Goal: Information Seeking & Learning: Learn about a topic

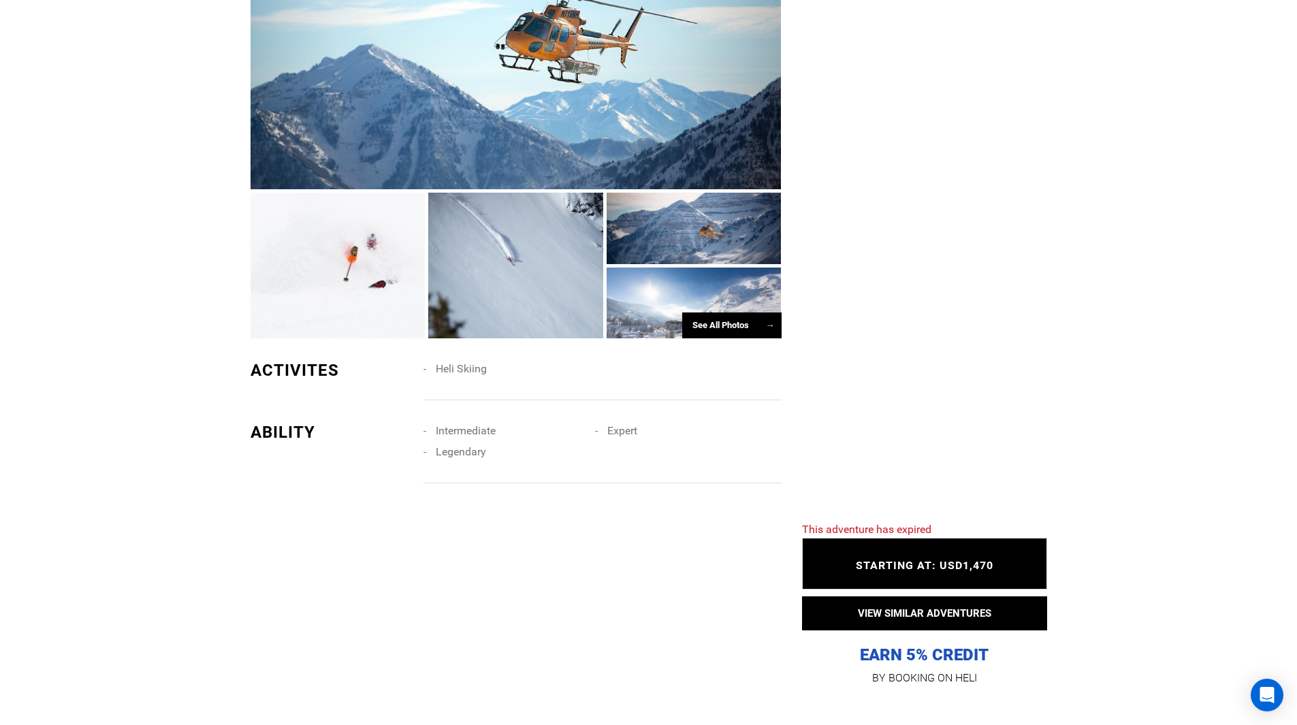
scroll to position [777, 0]
click at [634, 338] on div at bounding box center [694, 302] width 175 height 71
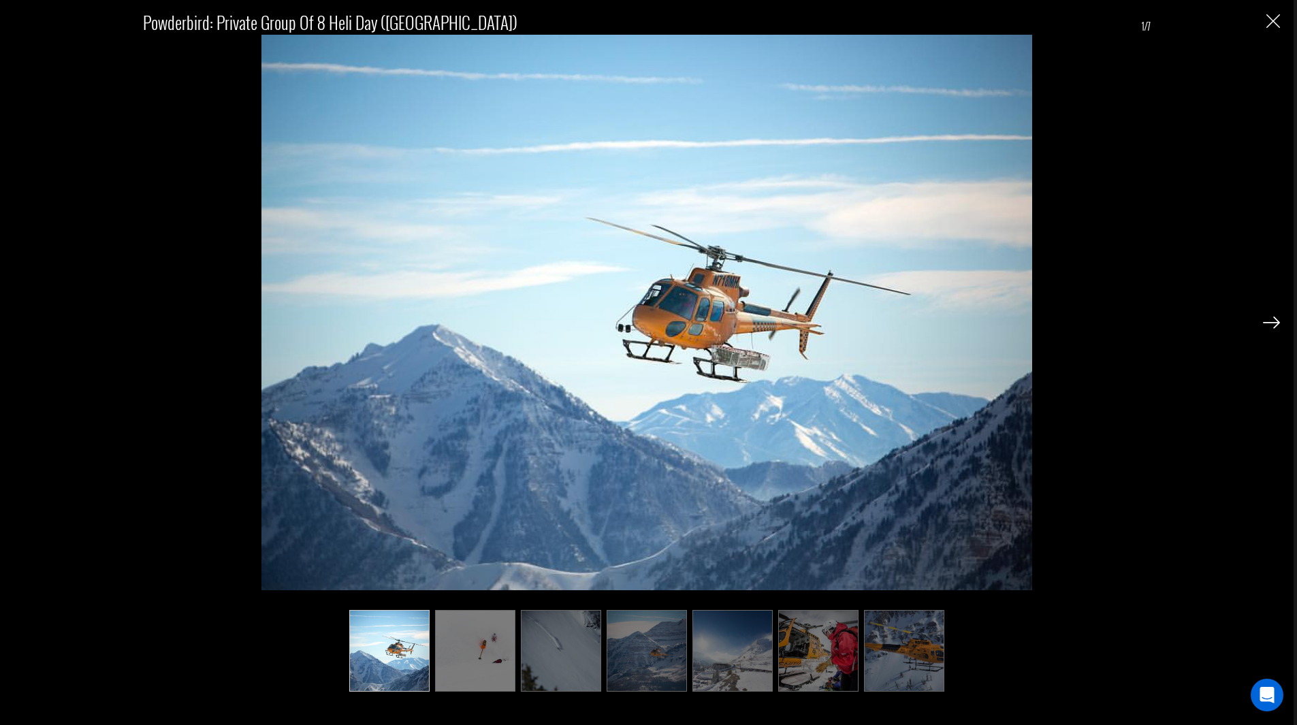
scroll to position [1094, 0]
click at [1276, 320] on img at bounding box center [1271, 323] width 17 height 12
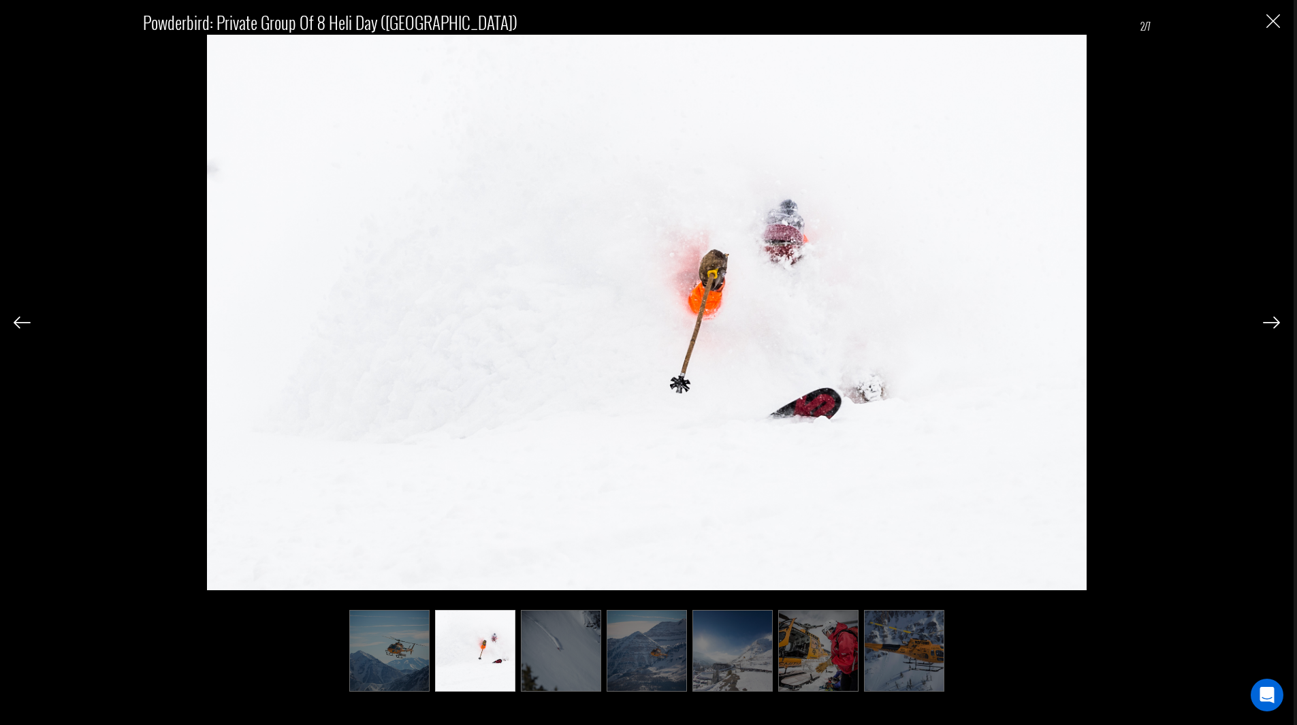
drag, startPoint x: 1276, startPoint y: 320, endPoint x: 1266, endPoint y: 303, distance: 19.8
click at [1266, 303] on div "Powderbird: Private Group of 8 Heli Day ([GEOGRAPHIC_DATA]) 2/7" at bounding box center [647, 344] width 1266 height 689
click at [1274, 322] on img at bounding box center [1271, 323] width 17 height 12
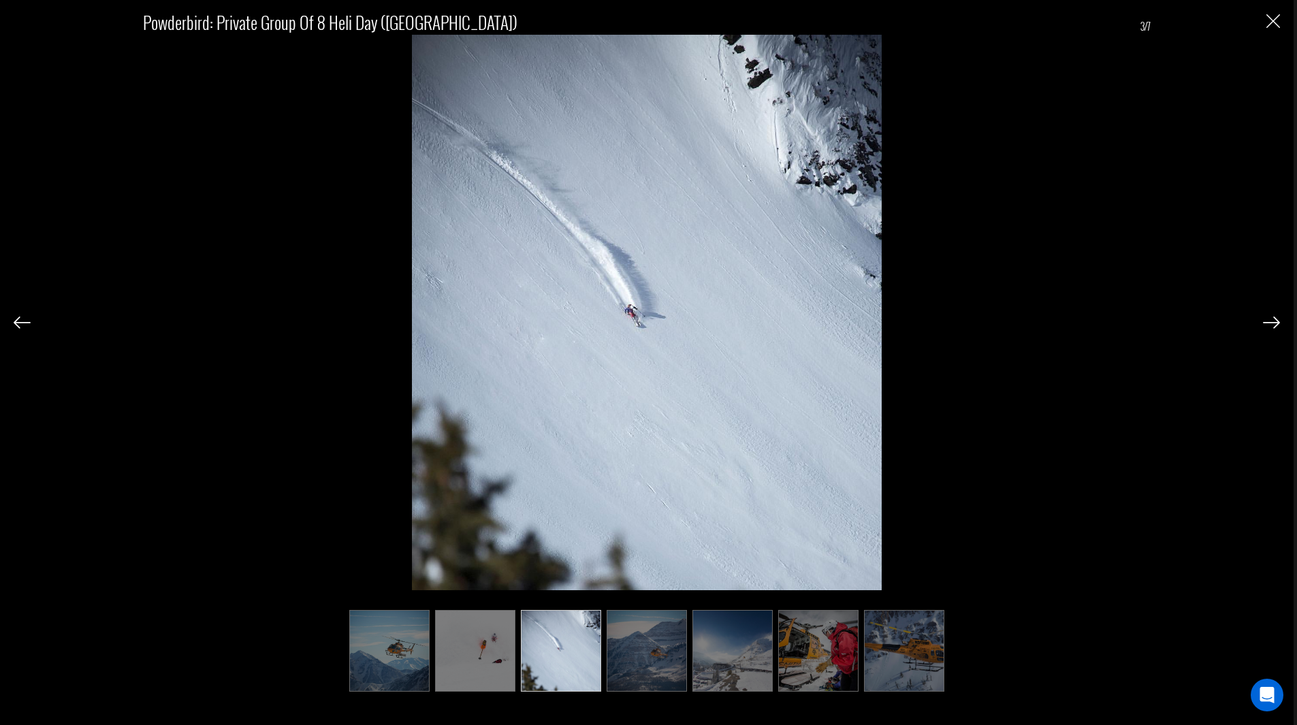
click at [1274, 322] on img at bounding box center [1271, 323] width 17 height 12
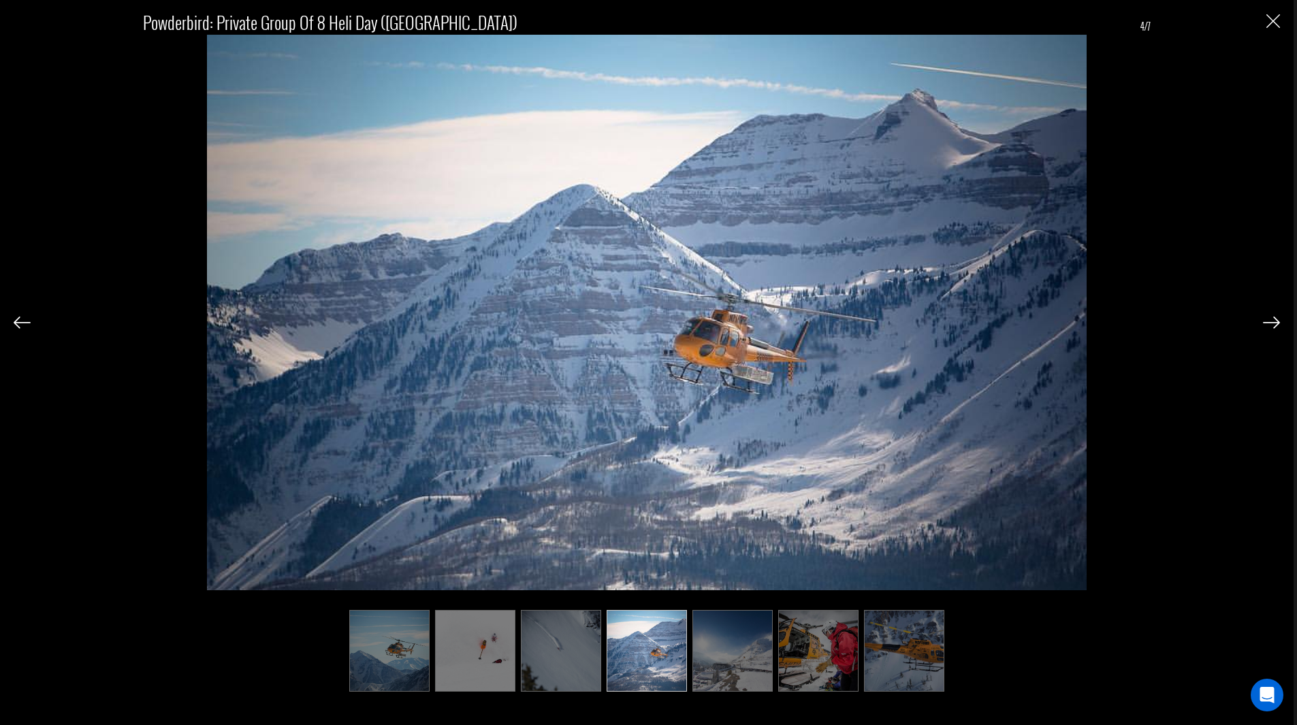
click at [1274, 322] on img at bounding box center [1271, 323] width 17 height 12
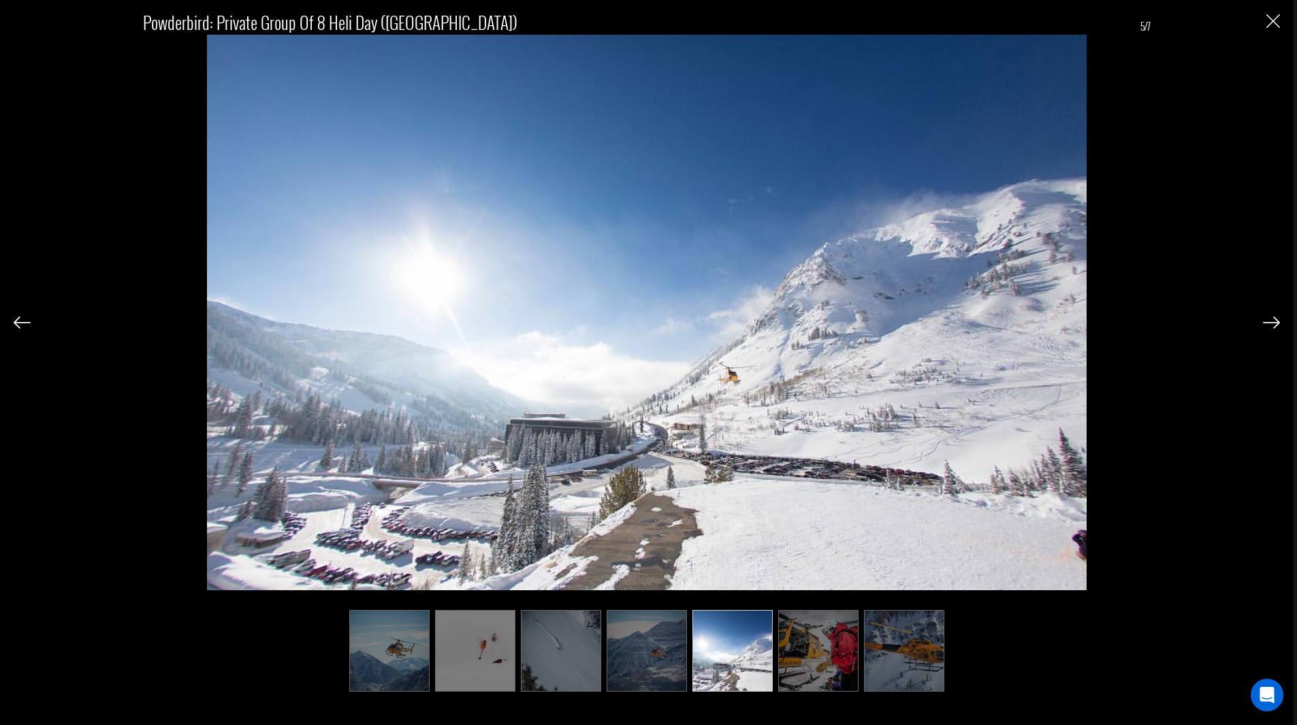
click at [1274, 322] on img at bounding box center [1271, 323] width 17 height 12
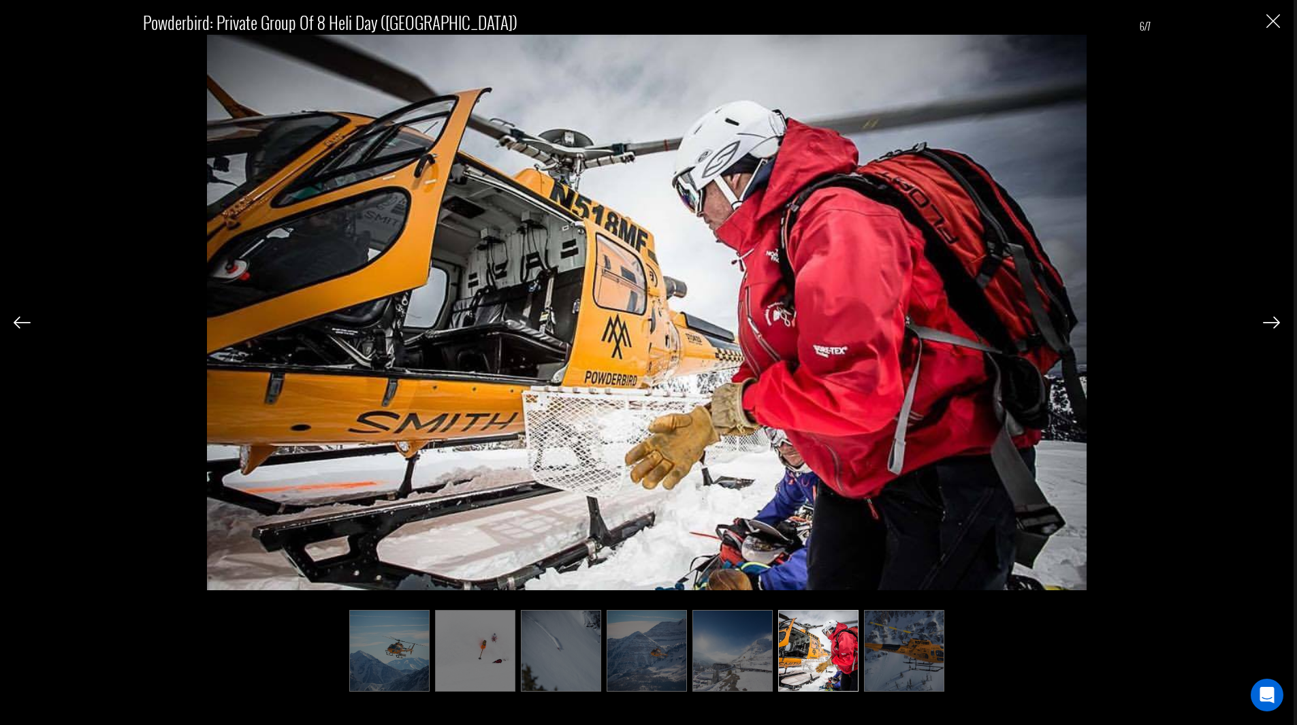
click at [1274, 322] on img at bounding box center [1271, 323] width 17 height 12
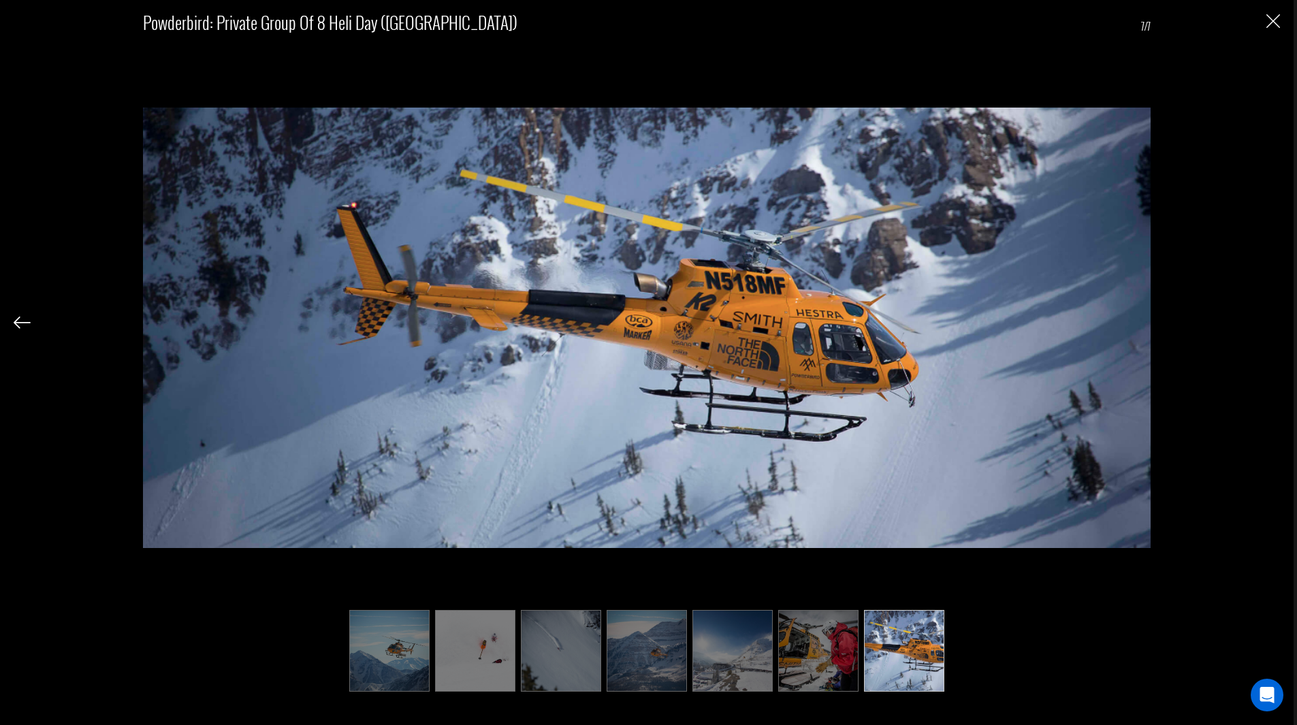
click at [1274, 322] on div "Powderbird: Private Group of 8 Heli Day ([GEOGRAPHIC_DATA]) 7/7" at bounding box center [647, 344] width 1266 height 689
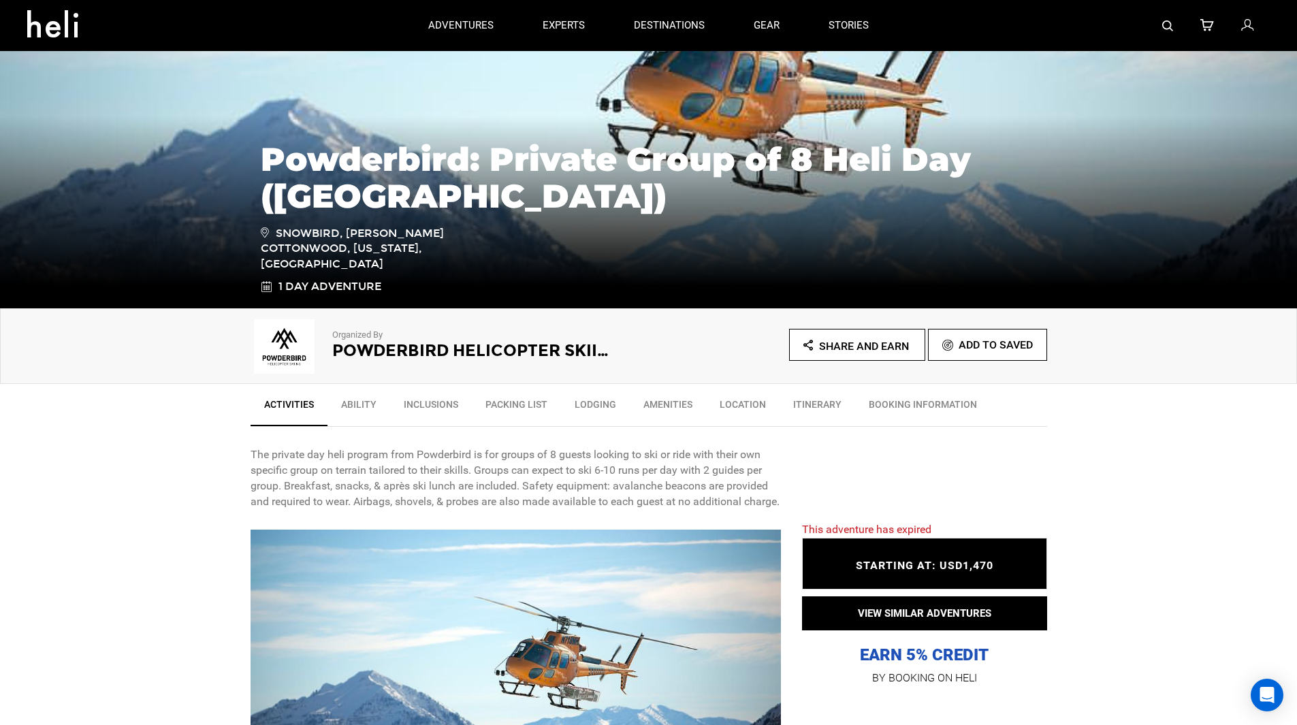
scroll to position [0, 0]
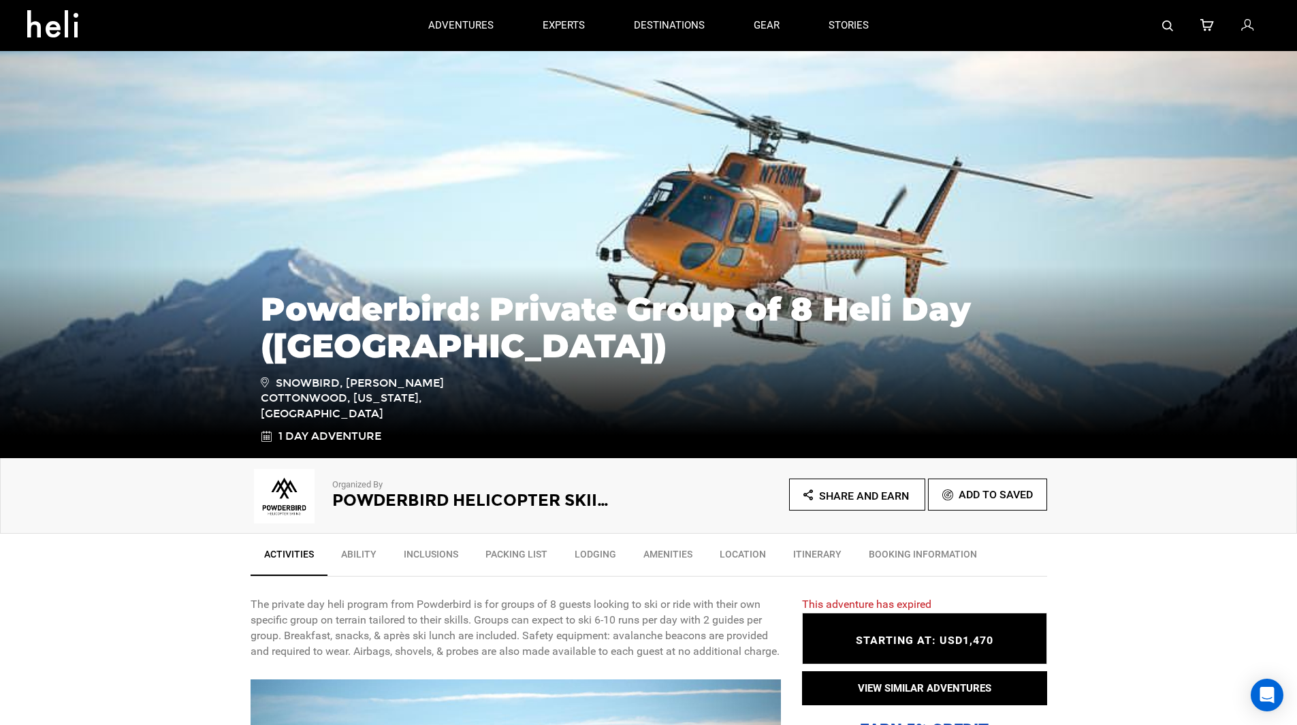
click at [809, 549] on link "Itinerary" at bounding box center [818, 558] width 76 height 34
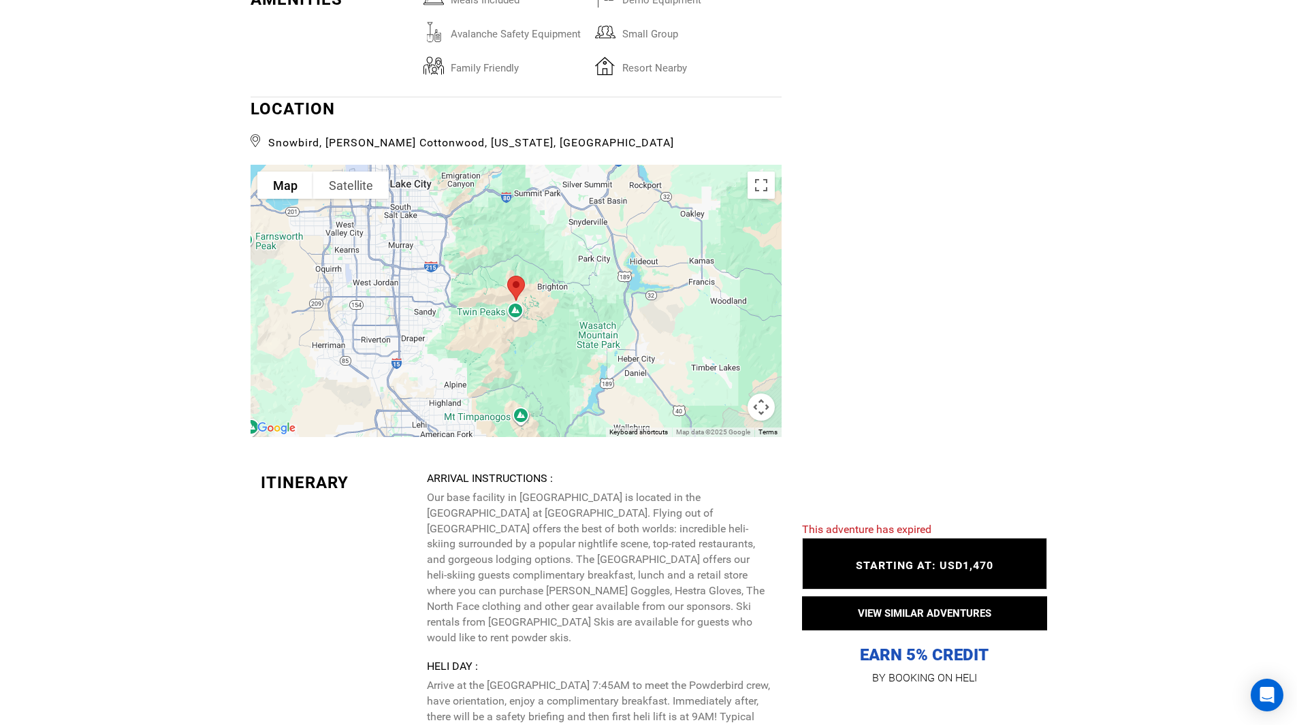
scroll to position [2127, 0]
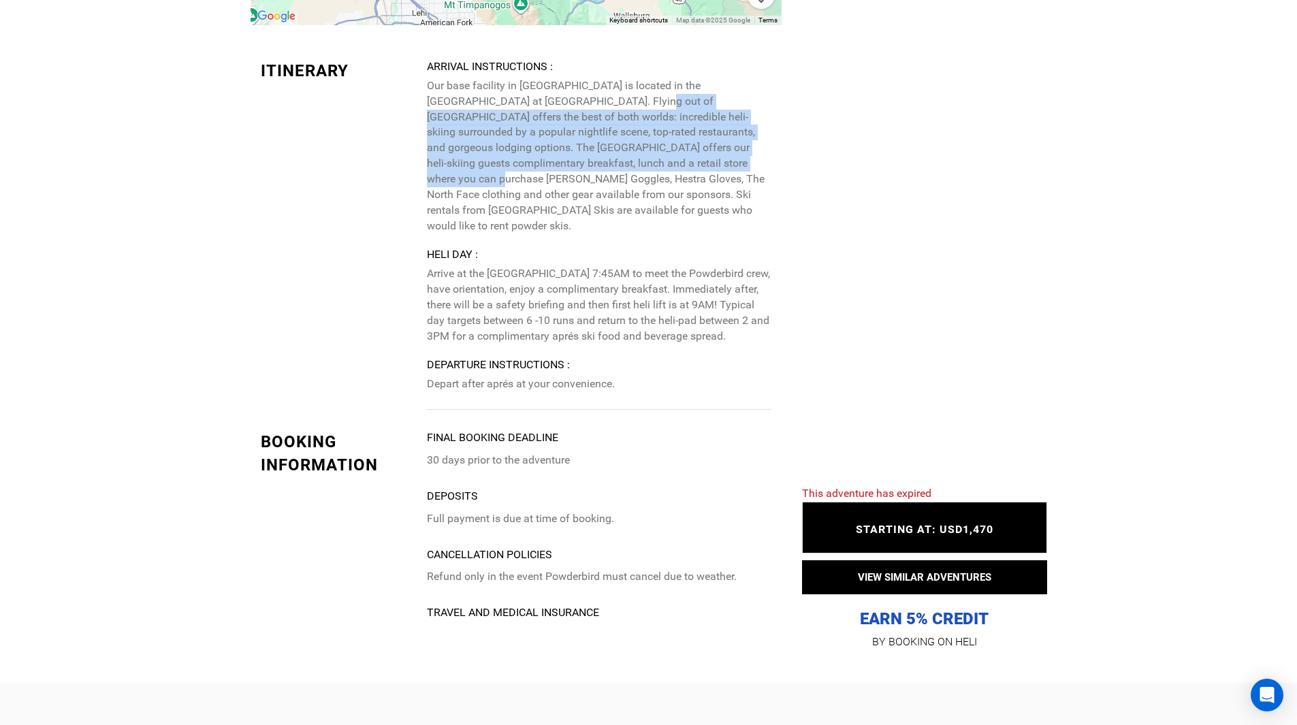
drag, startPoint x: 574, startPoint y: 117, endPoint x: 635, endPoint y: 184, distance: 90.6
click at [635, 184] on p "Our base facility in [GEOGRAPHIC_DATA] is located in the [GEOGRAPHIC_DATA] at […" at bounding box center [599, 155] width 344 height 155
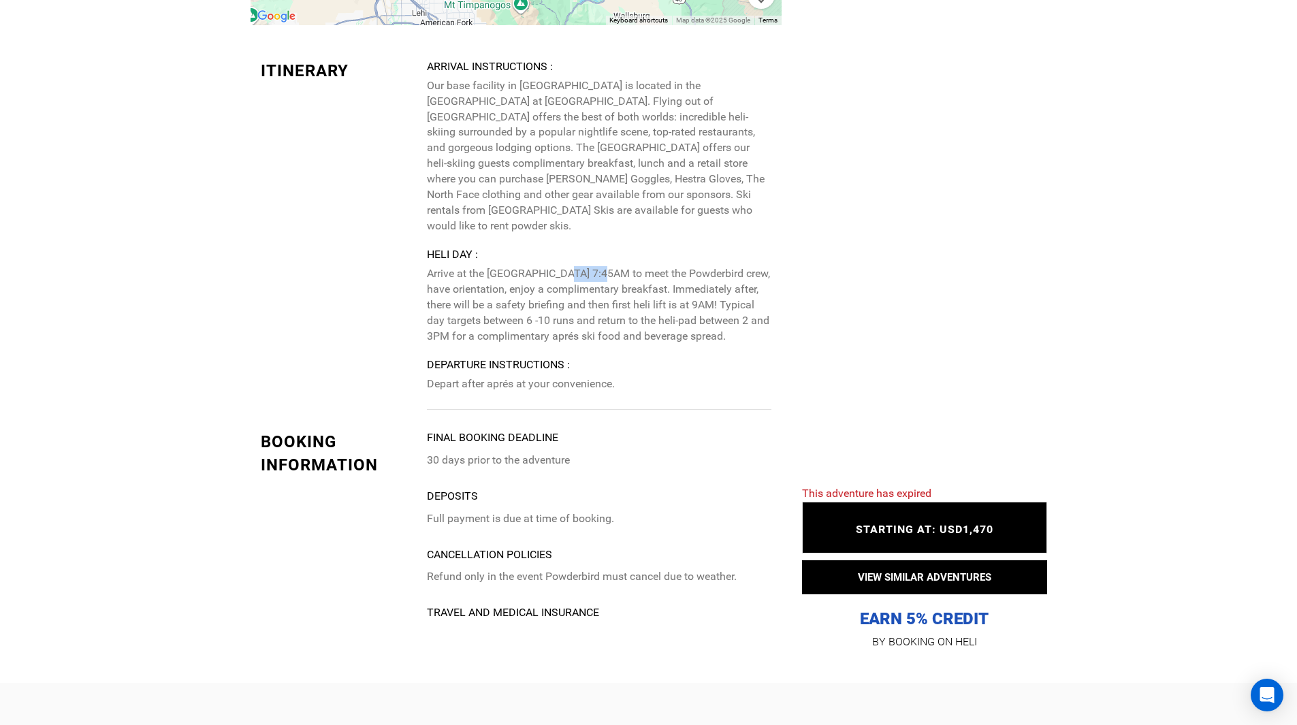
drag, startPoint x: 560, startPoint y: 278, endPoint x: 592, endPoint y: 278, distance: 32.0
click at [592, 278] on p "Arrive at the [GEOGRAPHIC_DATA] 7:45AM to meet the Powderbird crew, have orient…" at bounding box center [599, 305] width 344 height 78
drag, startPoint x: 560, startPoint y: 295, endPoint x: 581, endPoint y: 295, distance: 21.8
click at [581, 295] on p "Arrive at the [GEOGRAPHIC_DATA] 7:45AM to meet the Powderbird crew, have orient…" at bounding box center [599, 305] width 344 height 78
drag, startPoint x: 568, startPoint y: 303, endPoint x: 580, endPoint y: 302, distance: 12.3
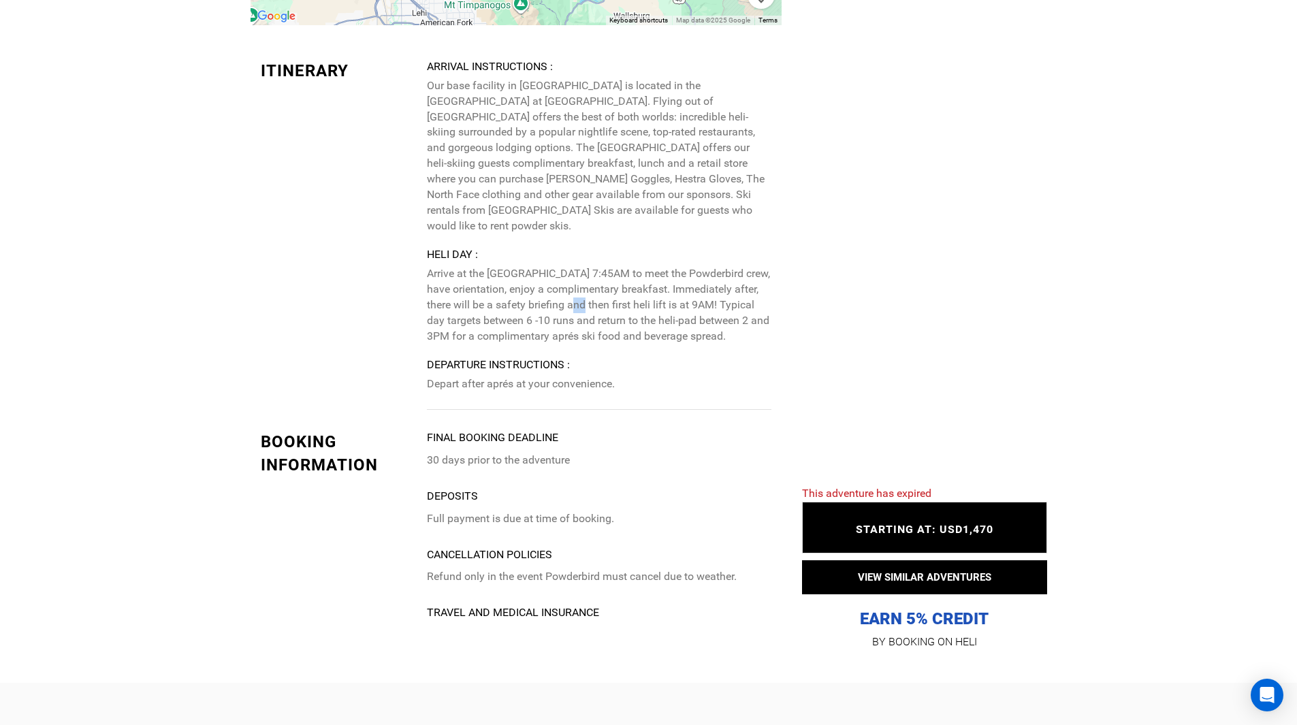
click at [580, 302] on p "Arrive at the [GEOGRAPHIC_DATA] 7:45AM to meet the Powderbird crew, have orient…" at bounding box center [599, 305] width 344 height 78
drag, startPoint x: 586, startPoint y: 321, endPoint x: 608, endPoint y: 321, distance: 21.8
click at [608, 321] on p "Arrive at the [GEOGRAPHIC_DATA] 7:45AM to meet the Powderbird crew, have orient…" at bounding box center [599, 305] width 344 height 78
click at [532, 340] on p "Arrive at the [GEOGRAPHIC_DATA] 7:45AM to meet the Powderbird crew, have orient…" at bounding box center [599, 305] width 344 height 78
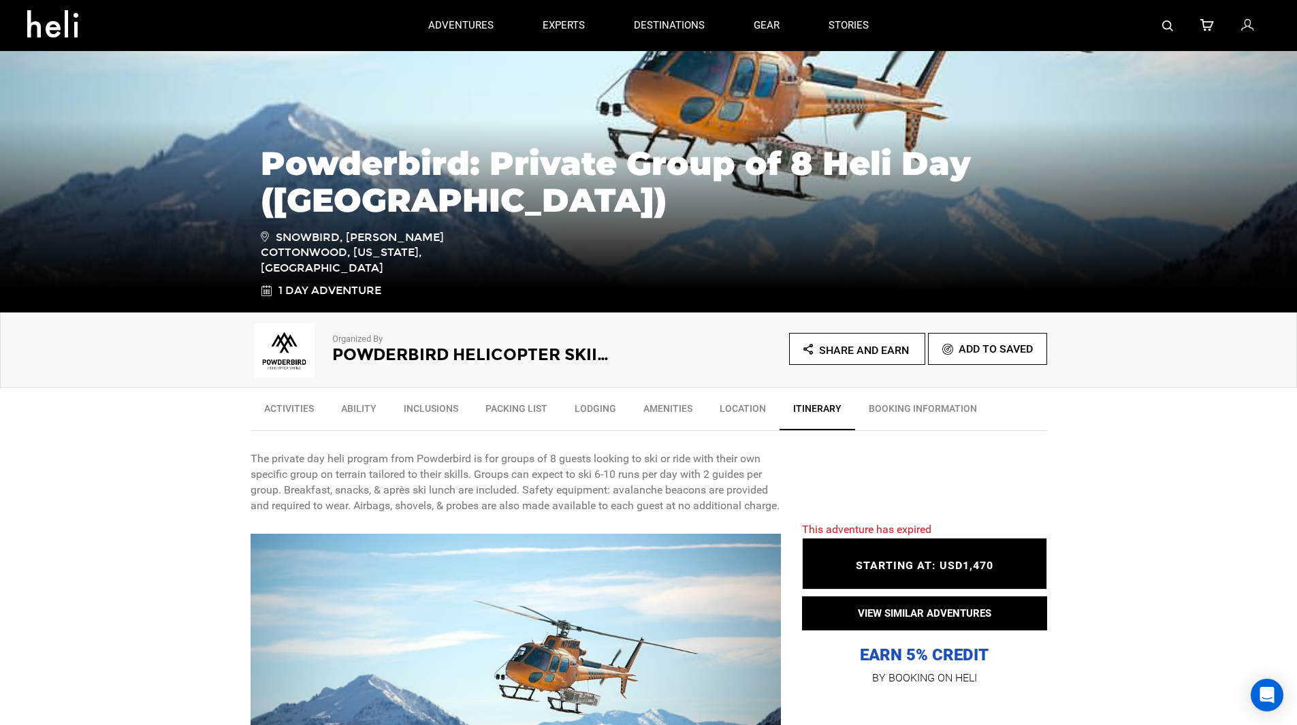
scroll to position [0, 0]
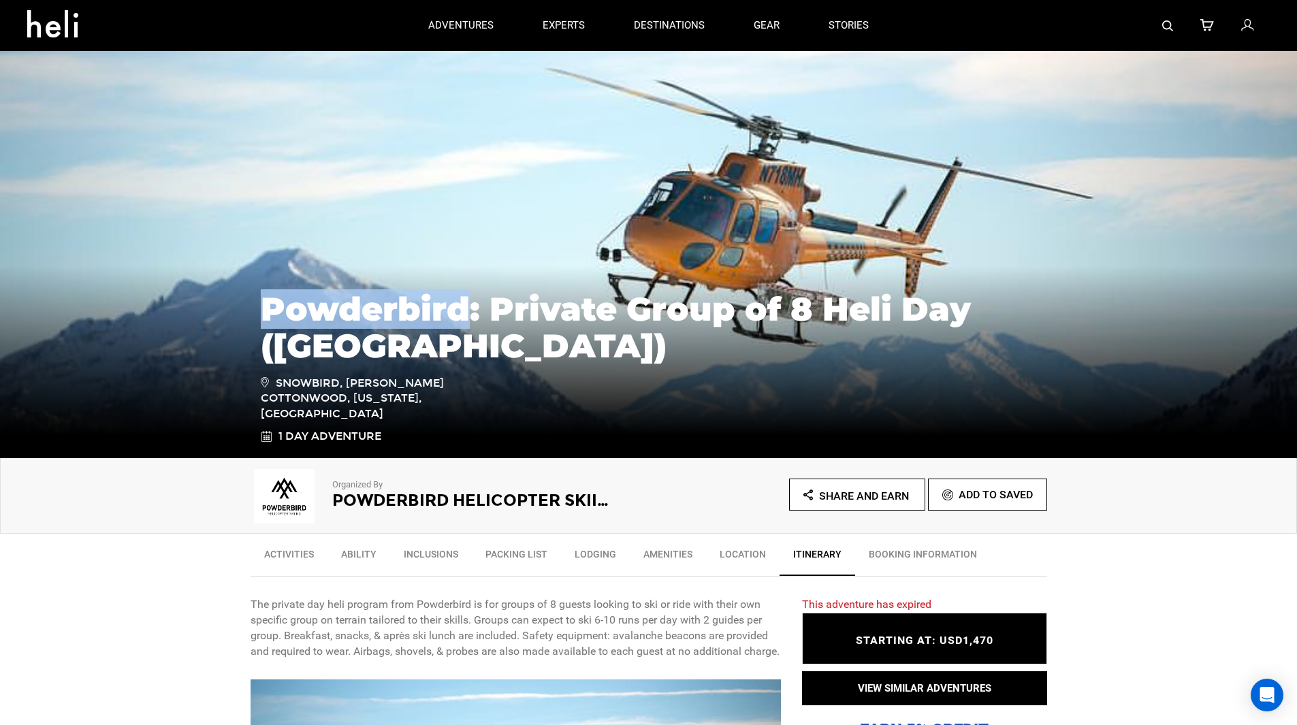
drag, startPoint x: 466, startPoint y: 330, endPoint x: 257, endPoint y: 316, distance: 209.5
click at [257, 316] on div "Powderbird: Private Group of 8 Heli Day ([GEOGRAPHIC_DATA]) Snowbird, [PERSON_N…" at bounding box center [649, 360] width 797 height 167
copy h1 "Powderbird"
